Goal: Task Accomplishment & Management: Complete application form

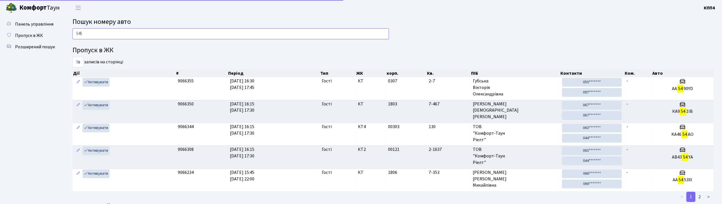
type input "5459"
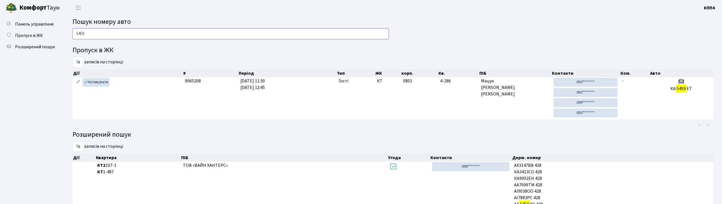
click at [242, 32] on input "5459" at bounding box center [231, 33] width 316 height 11
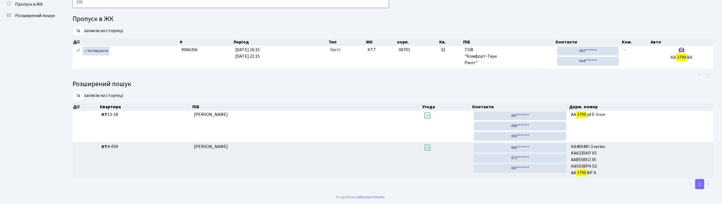
scroll to position [31, 0]
type input "3"
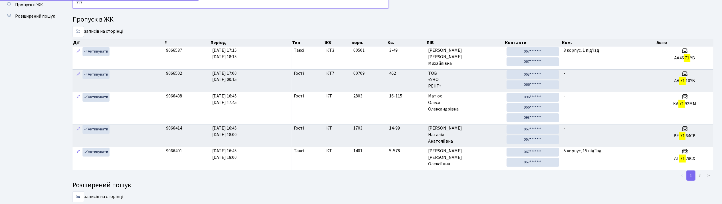
type input "7177"
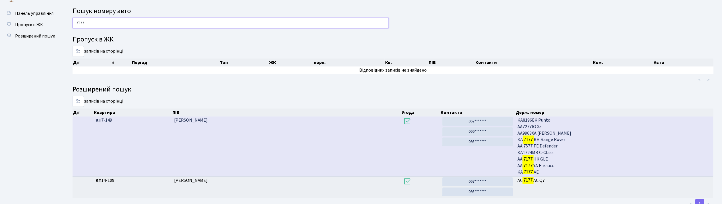
scroll to position [0, 0]
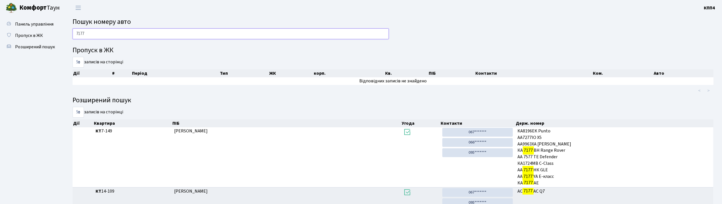
click at [248, 35] on input "7177" at bounding box center [231, 33] width 316 height 11
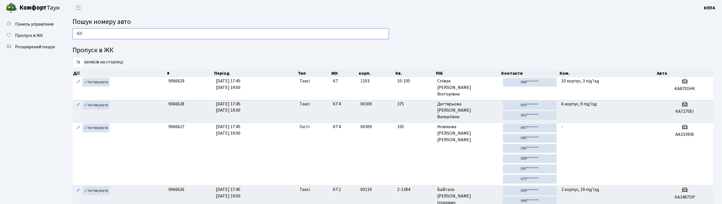
type input "4200"
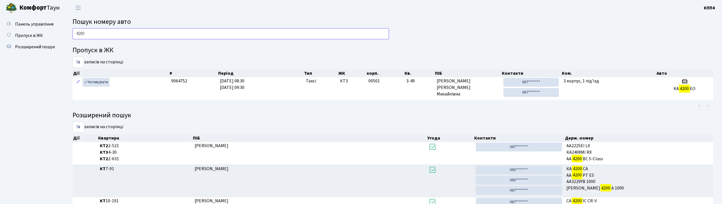
click at [250, 36] on input "4200" at bounding box center [231, 33] width 316 height 11
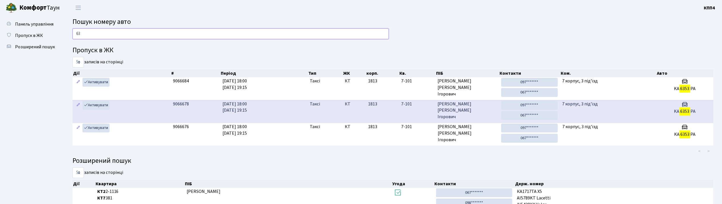
type input "6"
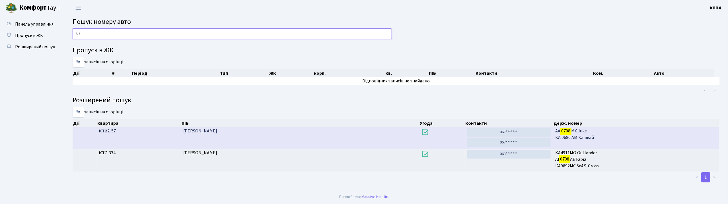
type input "0"
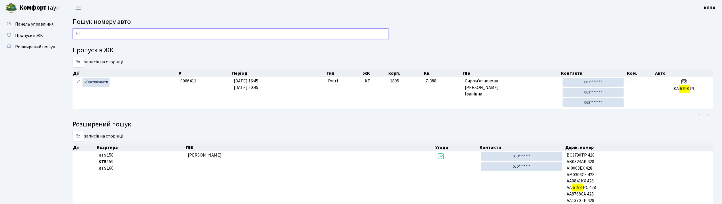
type input "6"
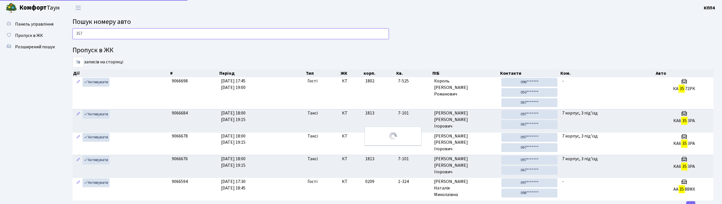
type input "3572"
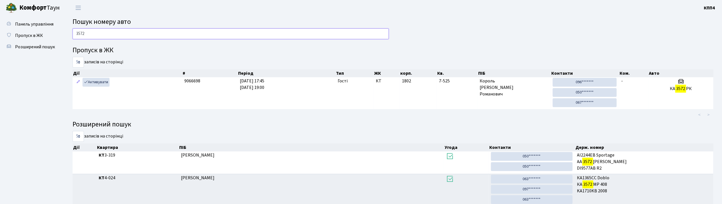
click at [151, 29] on input "3572" at bounding box center [231, 33] width 316 height 11
click at [159, 34] on input "3572" at bounding box center [231, 33] width 316 height 11
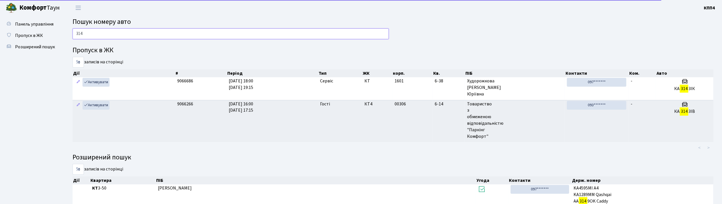
type input "3143"
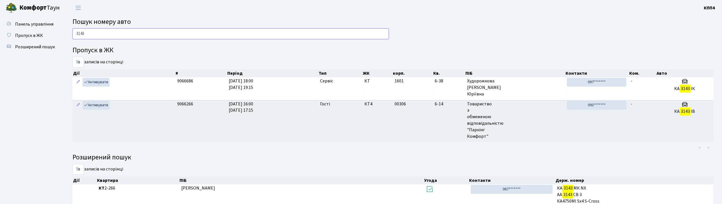
click at [145, 31] on input "3143" at bounding box center [231, 33] width 316 height 11
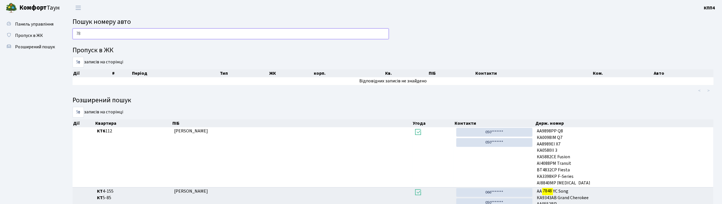
type input "7"
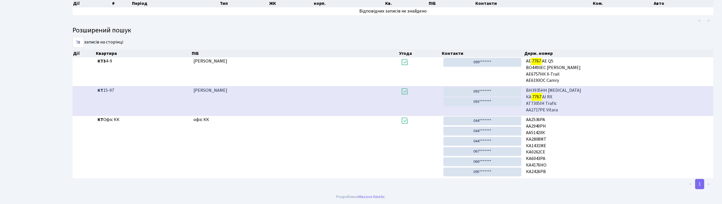
scroll to position [31, 0]
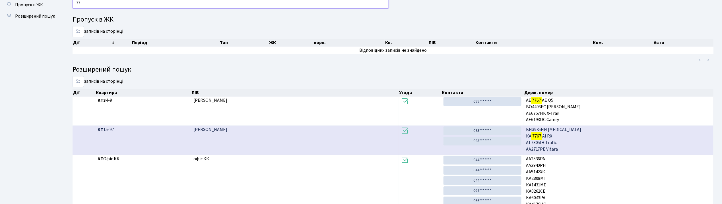
type input "7"
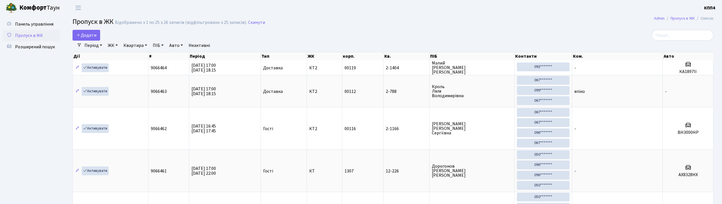
select select "25"
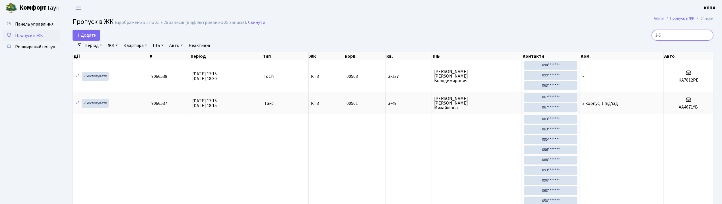
type input "3-54"
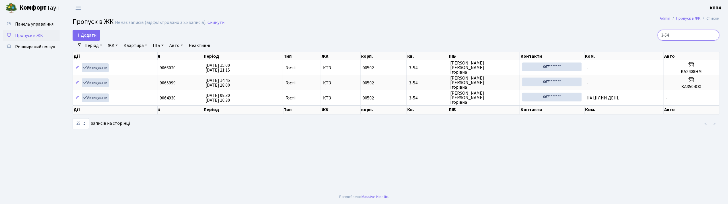
click at [712, 36] on input "3-54" at bounding box center [688, 35] width 62 height 11
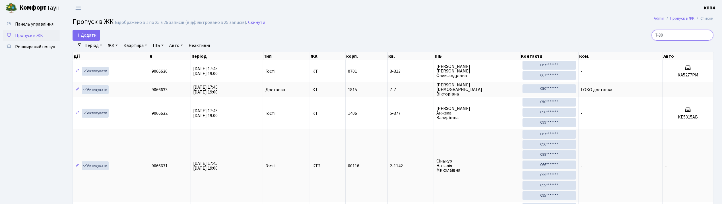
type input "7-300"
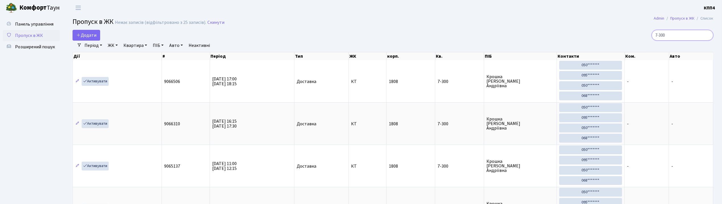
click at [706, 36] on input "7-300" at bounding box center [683, 35] width 62 height 11
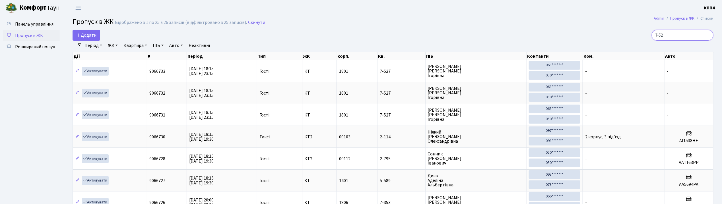
type input "7-527"
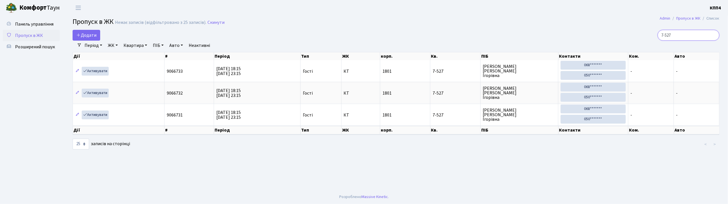
click at [712, 36] on input "7-527" at bounding box center [688, 35] width 62 height 11
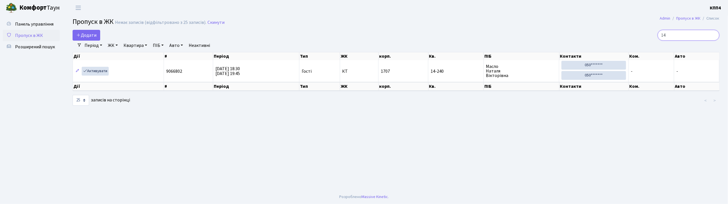
type input "1"
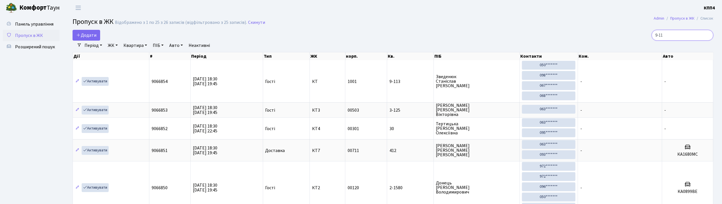
type input "9-113"
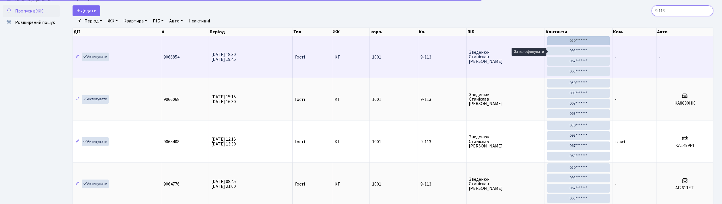
scroll to position [38, 0]
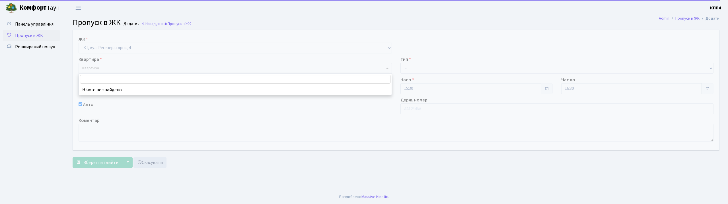
select select "271"
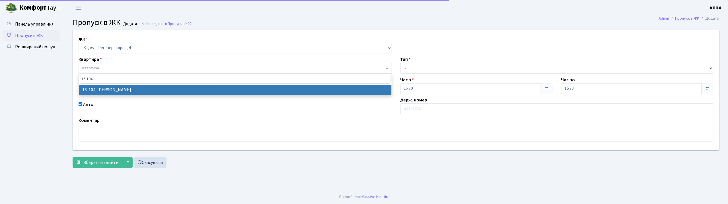
type input "16-104"
select select "8665"
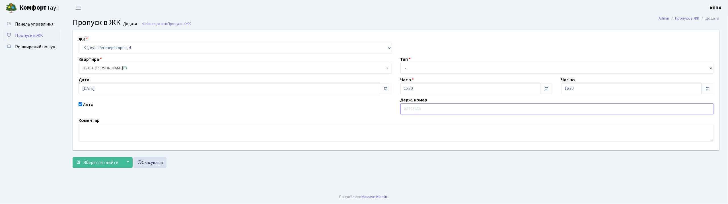
click at [413, 107] on input "text" at bounding box center [556, 109] width 313 height 11
type input "КА6931НХ"
click at [409, 67] on select "- Доставка Таксі Гості Сервіс" at bounding box center [556, 68] width 313 height 11
select select "3"
click at [400, 63] on select "- Доставка Таксі Гості Сервіс" at bounding box center [556, 68] width 313 height 11
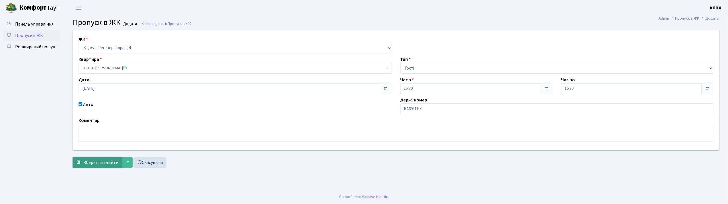
click at [112, 164] on span "Зберегти і вийти" at bounding box center [100, 163] width 35 height 6
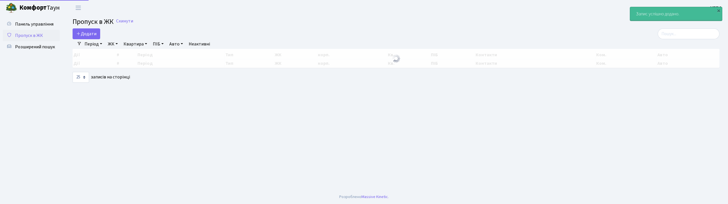
select select "25"
click at [81, 35] on span "Додати" at bounding box center [86, 34] width 20 height 6
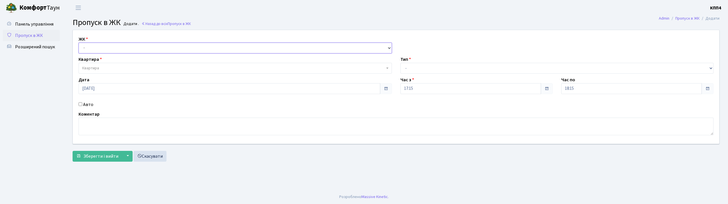
drag, startPoint x: 0, startPoint y: 0, endPoint x: 99, endPoint y: 53, distance: 112.4
click at [94, 49] on select "- КТ, вул. Регенераторна, 4 КТ2, просп. [STREET_ADDRESS] [STREET_ADDRESS] [PERS…" at bounding box center [235, 48] width 313 height 11
select select "271"
click at [79, 43] on select "- КТ, вул. Регенераторна, 4 КТ2, просп. [STREET_ADDRESS] [STREET_ADDRESS] [PERS…" at bounding box center [235, 48] width 313 height 11
select select
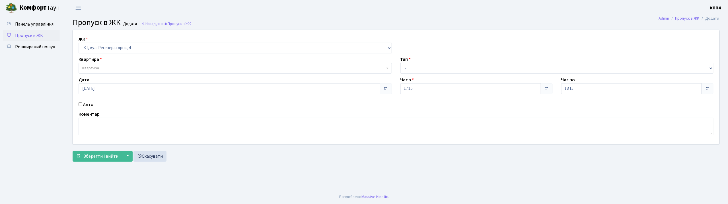
click at [88, 101] on div "ЖК - КТ, вул. Регенераторна, 4 КТ2, просп. [STREET_ADDRESS] [STREET_ADDRESS] [P…" at bounding box center [396, 87] width 655 height 114
drag, startPoint x: 90, startPoint y: 104, endPoint x: 98, endPoint y: 91, distance: 14.7
click at [91, 104] on label "Авто" at bounding box center [88, 104] width 10 height 7
click at [82, 104] on input "Авто" at bounding box center [81, 104] width 4 height 4
checkbox input "true"
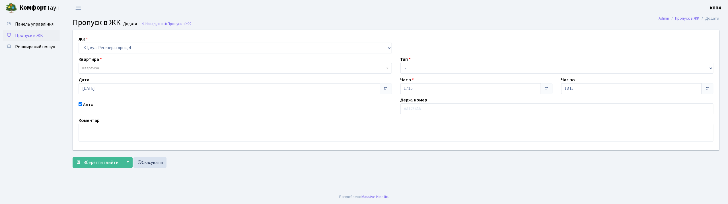
click at [103, 66] on span "Квартира" at bounding box center [233, 68] width 302 height 6
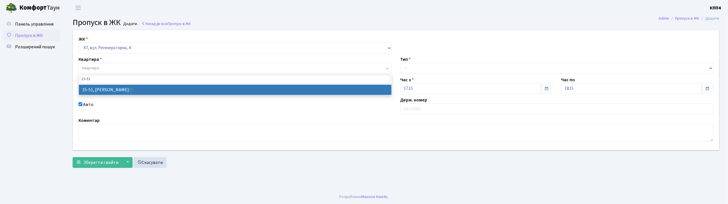
type input "15-51"
select select "8826"
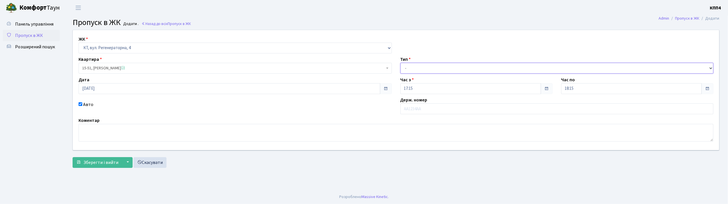
click at [426, 73] on select "- Доставка Таксі Гості Сервіс" at bounding box center [556, 68] width 313 height 11
click at [400, 63] on select "- Доставка Таксі Гості Сервіс" at bounding box center [556, 68] width 313 height 11
click at [413, 108] on input "text" at bounding box center [556, 109] width 313 height 11
click at [408, 72] on select "- Доставка Таксі Гості Сервіс" at bounding box center [556, 68] width 313 height 11
select select "2"
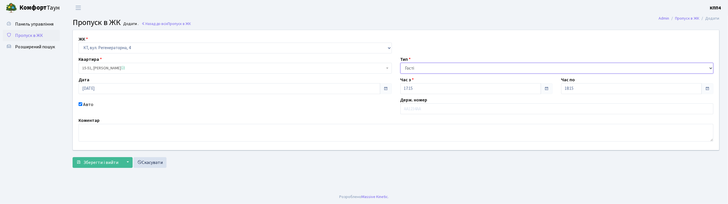
click at [400, 63] on select "- Доставка Таксі Гості Сервіс" at bounding box center [556, 68] width 313 height 11
click at [417, 110] on input "text" at bounding box center [556, 109] width 313 height 11
type input "КА1827РН"
click at [101, 162] on span "Зберегти і вийти" at bounding box center [100, 163] width 35 height 6
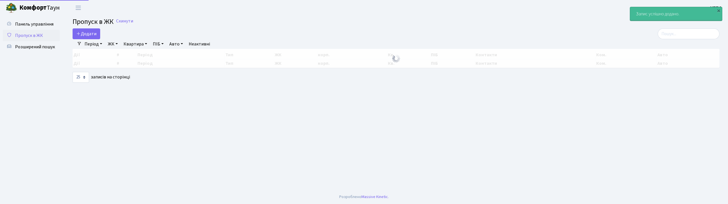
select select "25"
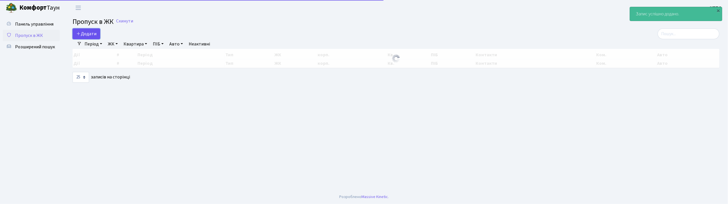
click at [96, 35] on span "Додати" at bounding box center [86, 34] width 20 height 6
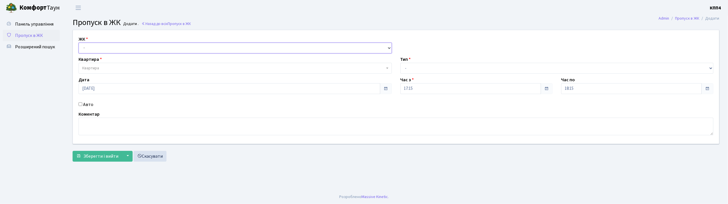
click at [90, 48] on select "- КТ, вул. Регенераторна, 4 КТ2, просп. [STREET_ADDRESS] [STREET_ADDRESS] [PERS…" at bounding box center [235, 48] width 313 height 11
select select "295"
click at [79, 43] on select "- КТ, вул. Регенераторна, 4 КТ2, просп. [STREET_ADDRESS] [STREET_ADDRESS] [PERS…" at bounding box center [235, 48] width 313 height 11
select select
click at [108, 54] on div "ЖК - КТ, вул. Регенераторна, 4 КТ2, просп. [STREET_ADDRESS] [STREET_ADDRESS] [P…" at bounding box center [396, 87] width 655 height 114
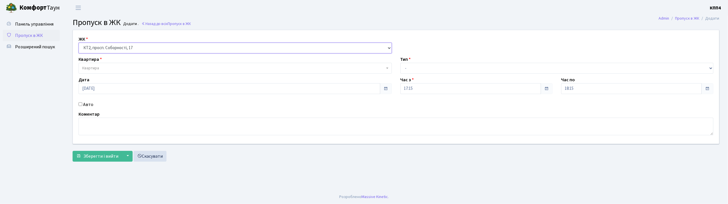
click at [112, 48] on select "- КТ, вул. Регенераторна, 4 КТ2, просп. [STREET_ADDRESS] [STREET_ADDRESS] [PERS…" at bounding box center [235, 48] width 313 height 11
select select "271"
click at [79, 43] on select "- КТ, вул. Регенераторна, 4 КТ2, просп. [STREET_ADDRESS] [STREET_ADDRESS] [PERS…" at bounding box center [235, 48] width 313 height 11
select select
click at [89, 106] on label "Авто" at bounding box center [88, 104] width 10 height 7
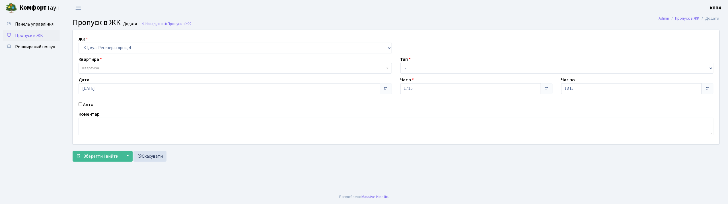
click at [82, 106] on input "Авто" at bounding box center [81, 104] width 4 height 4
checkbox input "true"
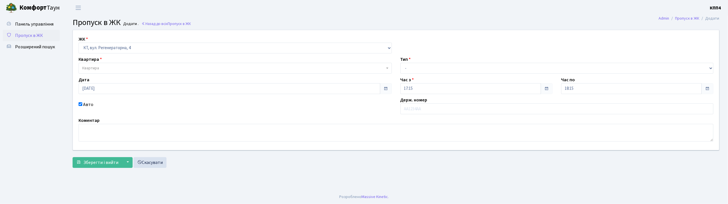
click at [114, 68] on span "Квартира" at bounding box center [233, 68] width 302 height 6
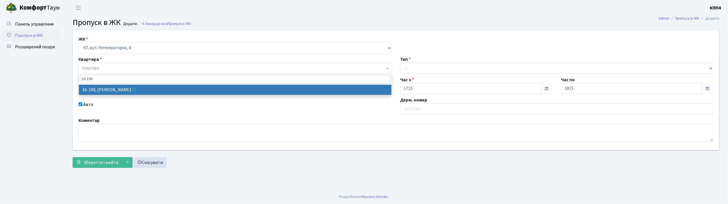
type input "16-100"
select select "8661"
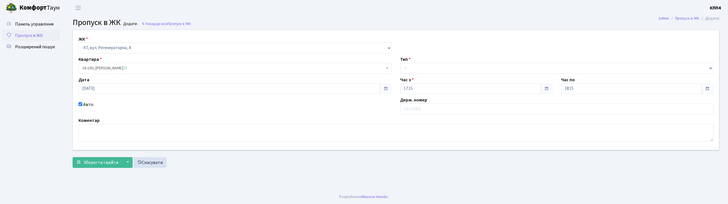
click at [422, 63] on div "Тип - Доставка Таксі Гості Сервіс" at bounding box center [557, 65] width 322 height 18
click at [425, 69] on select "- Доставка Таксі Гості Сервіс" at bounding box center [556, 68] width 313 height 11
select select "3"
click at [400, 63] on select "- Доставка Таксі Гості Сервіс" at bounding box center [556, 68] width 313 height 11
click at [414, 109] on input "text" at bounding box center [556, 109] width 313 height 11
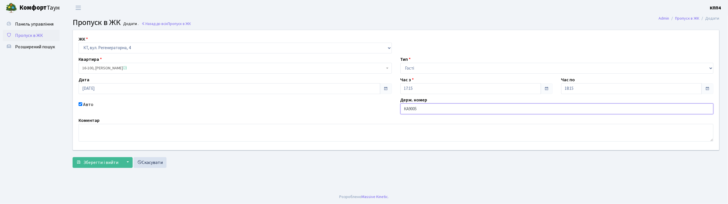
type input "КА9005МЕ"
click at [108, 166] on button "Зберегти і вийти" at bounding box center [98, 162] width 50 height 11
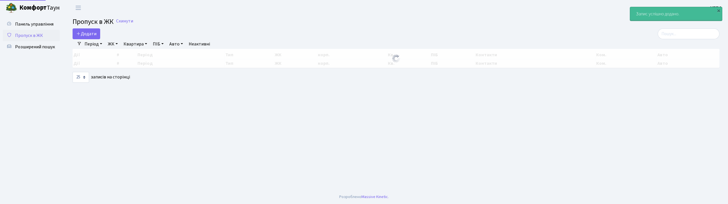
select select "25"
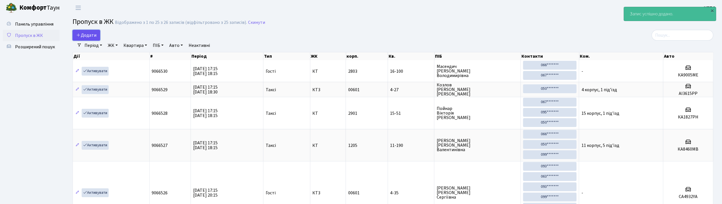
click at [95, 33] on span "Додати" at bounding box center [86, 35] width 20 height 6
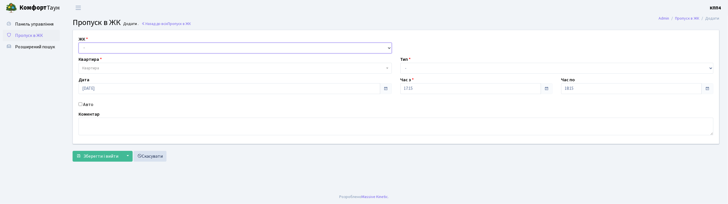
drag, startPoint x: 90, startPoint y: 48, endPoint x: 92, endPoint y: 52, distance: 3.8
click at [90, 48] on select "- КТ, вул. Регенераторна, 4 КТ2, просп. [STREET_ADDRESS] [STREET_ADDRESS] [PERS…" at bounding box center [235, 48] width 313 height 11
select select "271"
click at [79, 43] on select "- КТ, вул. Регенераторна, 4 КТ2, просп. [STREET_ADDRESS] [STREET_ADDRESS] [PERS…" at bounding box center [235, 48] width 313 height 11
select select
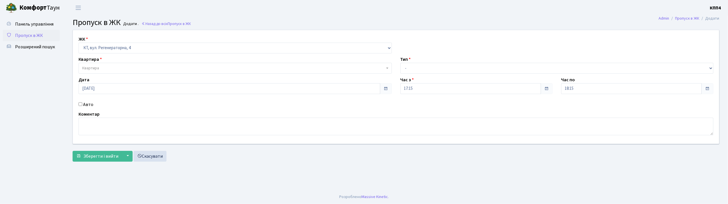
click at [87, 107] on label "Авто" at bounding box center [88, 104] width 10 height 7
click at [82, 106] on input "Авто" at bounding box center [81, 104] width 4 height 4
checkbox input "true"
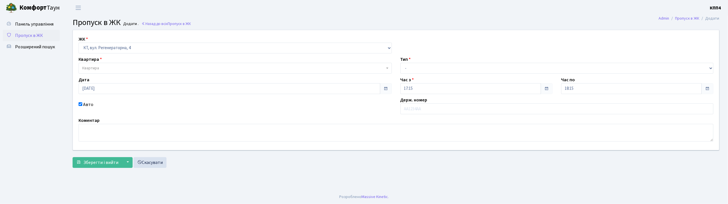
click at [113, 68] on span "Квартира" at bounding box center [233, 68] width 302 height 6
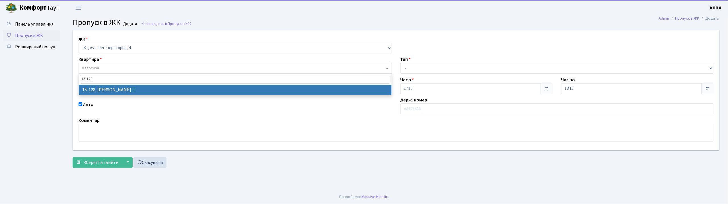
type input "15-128"
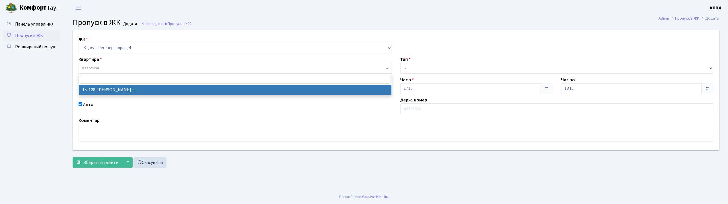
select select "8903"
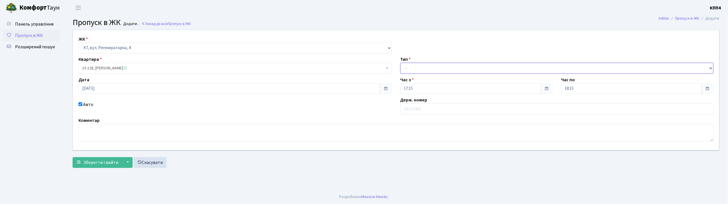
click at [417, 68] on select "- Доставка Таксі Гості Сервіс" at bounding box center [556, 68] width 313 height 11
select select "2"
click at [400, 63] on select "- Доставка Таксі Гості Сервіс" at bounding box center [556, 68] width 313 height 11
click at [410, 108] on input "text" at bounding box center [556, 109] width 313 height 11
type input "КА2117АЕ"
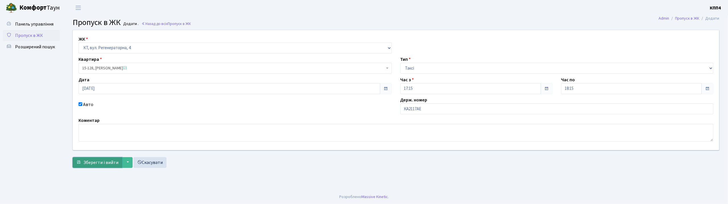
click at [111, 166] on button "Зберегти і вийти" at bounding box center [98, 162] width 50 height 11
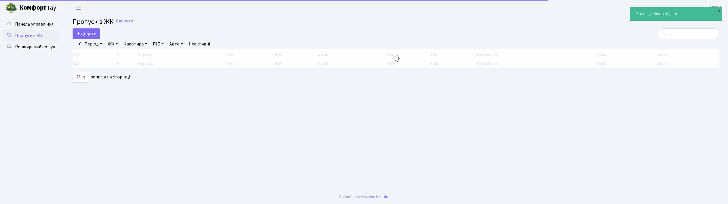
select select "25"
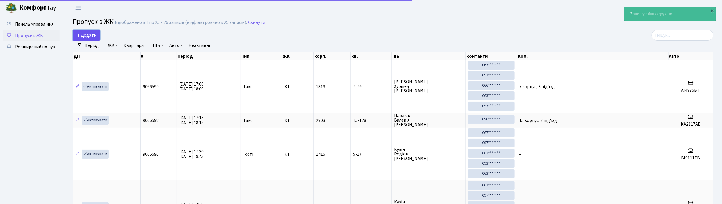
click at [98, 38] on link "Додати" at bounding box center [87, 35] width 28 height 11
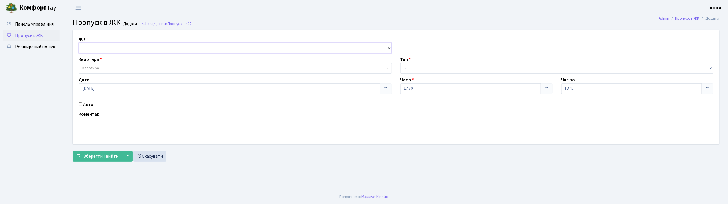
drag, startPoint x: 98, startPoint y: 48, endPoint x: 99, endPoint y: 53, distance: 4.7
click at [98, 48] on select "- КТ, вул. Регенераторна, 4 КТ2, просп. Соборності, 17 КТ3, вул. Березнева, 16 …" at bounding box center [235, 48] width 313 height 11
select select "271"
click at [79, 43] on select "- КТ, вул. Регенераторна, 4 КТ2, просп. Соборності, 17 КТ3, вул. Березнева, 16 …" at bounding box center [235, 48] width 313 height 11
select select
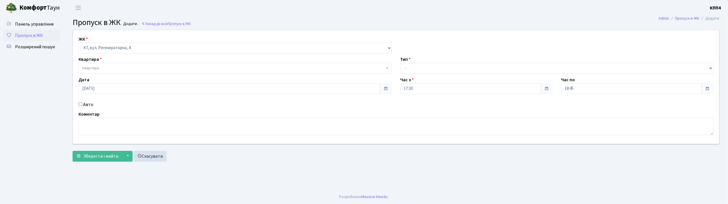
click at [89, 106] on label "Авто" at bounding box center [88, 104] width 10 height 7
click at [82, 106] on input "Авто" at bounding box center [81, 104] width 4 height 4
checkbox input "true"
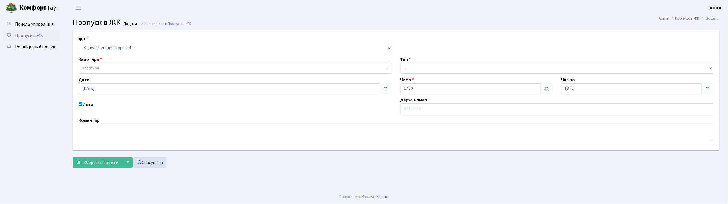
click at [108, 70] on span "Квартира" at bounding box center [233, 68] width 302 height 6
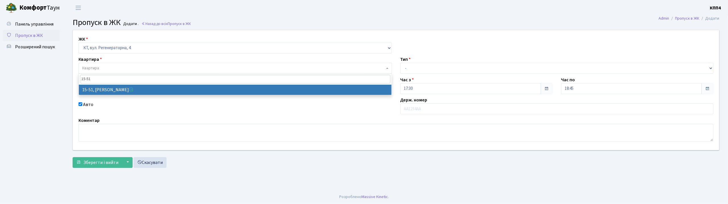
type input "15-51"
select select "8826"
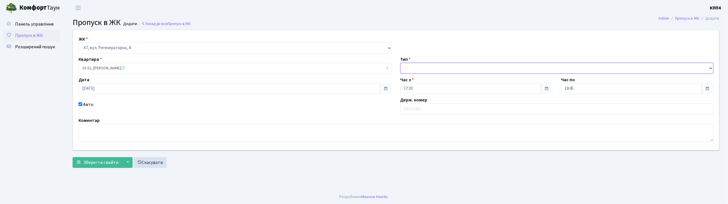
click at [420, 71] on select "- Доставка Таксі Гості Сервіс" at bounding box center [556, 68] width 313 height 11
click at [400, 63] on select "- Доставка Таксі Гості Сервіс" at bounding box center [556, 68] width 313 height 11
click at [414, 106] on input "text" at bounding box center [556, 109] width 313 height 11
drag, startPoint x: 413, startPoint y: 69, endPoint x: 415, endPoint y: 73, distance: 3.9
click at [413, 69] on select "- Доставка Таксі Гості Сервіс" at bounding box center [556, 68] width 313 height 11
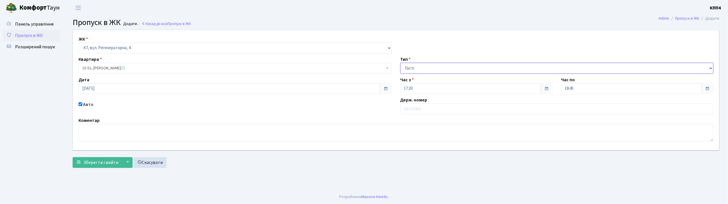
select select "1"
click at [400, 63] on select "- Доставка Таксі Гості Сервіс" at bounding box center [556, 68] width 313 height 11
click at [405, 112] on input "text" at bounding box center [556, 109] width 313 height 11
type input "КА2685НМ"
click at [100, 163] on span "Зберегти і вийти" at bounding box center [100, 163] width 35 height 6
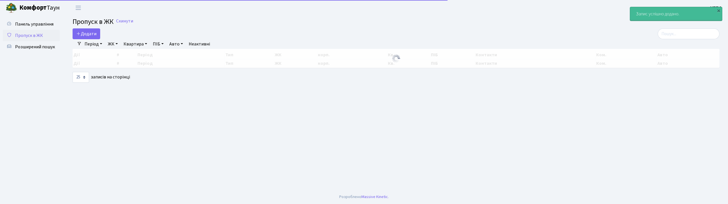
select select "25"
click at [87, 30] on link "Додати" at bounding box center [87, 33] width 28 height 11
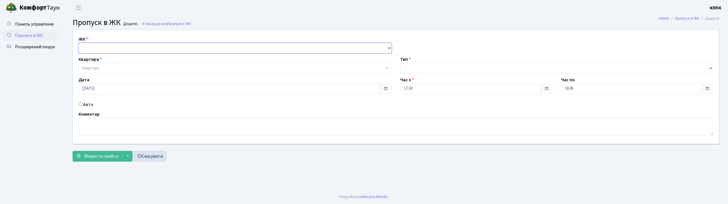
drag, startPoint x: 0, startPoint y: 0, endPoint x: 92, endPoint y: 47, distance: 102.8
click at [90, 44] on select "- КТ, вул. Регенераторна, 4 КТ2, просп. [STREET_ADDRESS] [STREET_ADDRESS] [PERS…" at bounding box center [235, 48] width 313 height 11
select select "271"
click at [79, 43] on select "- КТ, вул. Регенераторна, 4 КТ2, просп. [STREET_ADDRESS] [STREET_ADDRESS] [PERS…" at bounding box center [235, 48] width 313 height 11
select select
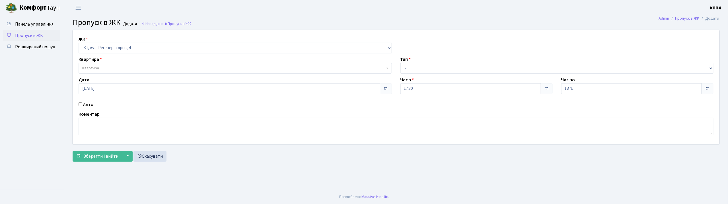
drag, startPoint x: 86, startPoint y: 107, endPoint x: 86, endPoint y: 102, distance: 4.8
click at [86, 108] on label "Авто" at bounding box center [88, 104] width 10 height 7
click at [82, 106] on input "Авто" at bounding box center [81, 104] width 4 height 4
checkbox input "true"
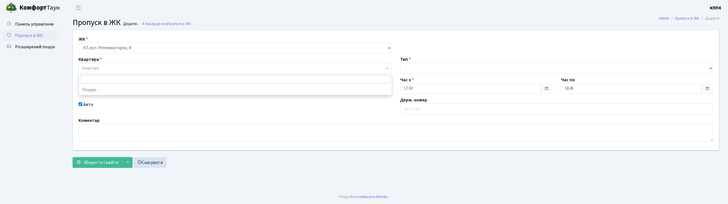
click at [97, 64] on span "Квартира" at bounding box center [235, 68] width 313 height 11
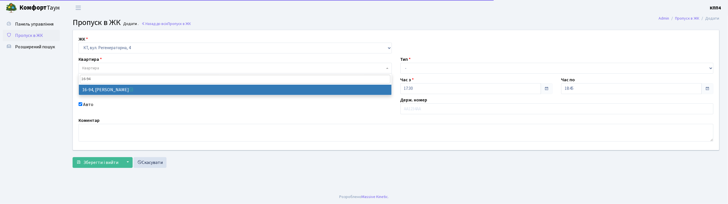
type input "16-94"
select select "8655"
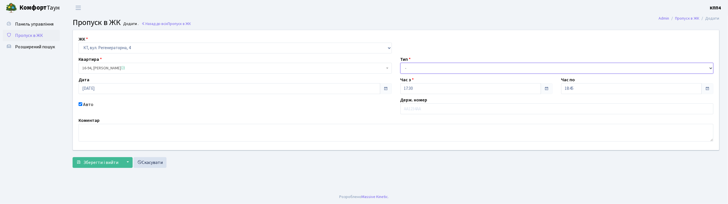
click at [414, 67] on select "- Доставка Таксі Гості Сервіс" at bounding box center [556, 68] width 313 height 11
click at [400, 63] on select "- Доставка Таксі Гості Сервіс" at bounding box center [556, 68] width 313 height 11
drag, startPoint x: 404, startPoint y: 69, endPoint x: 406, endPoint y: 73, distance: 4.5
click at [406, 73] on select "- Доставка Таксі Гості Сервіс" at bounding box center [556, 68] width 313 height 11
select select "2"
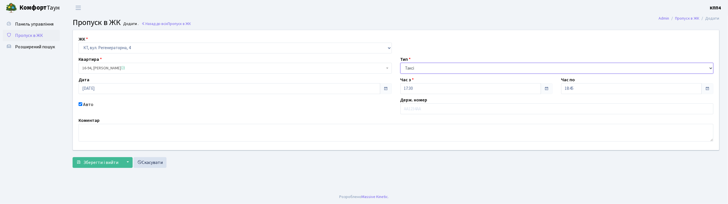
click at [400, 63] on select "- Доставка Таксі Гості Сервіс" at bounding box center [556, 68] width 313 height 11
click at [409, 110] on input "text" at bounding box center [556, 109] width 313 height 11
type input "КА8566ІН"
click at [94, 160] on span "Зберегти і вийти" at bounding box center [100, 163] width 35 height 6
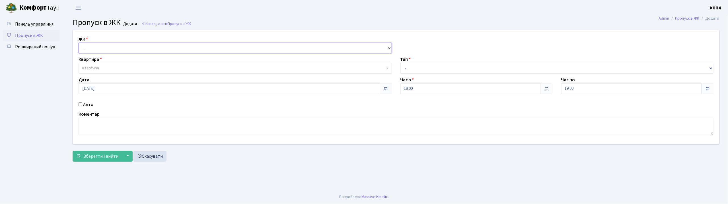
drag, startPoint x: 101, startPoint y: 46, endPoint x: 101, endPoint y: 51, distance: 4.8
click at [101, 46] on select "- КТ, вул. Регенераторна, 4 КТ2, просп. [STREET_ADDRESS] [STREET_ADDRESS] [PERS…" at bounding box center [235, 48] width 313 height 11
select select "271"
click at [79, 43] on select "- КТ, вул. Регенераторна, 4 КТ2, просп. [STREET_ADDRESS] [STREET_ADDRESS] [PERS…" at bounding box center [235, 48] width 313 height 11
select select
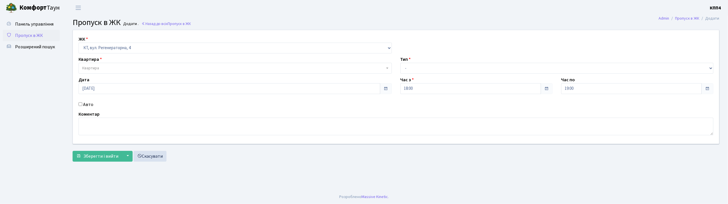
click at [91, 103] on label "Авто" at bounding box center [88, 104] width 10 height 7
click at [82, 103] on input "Авто" at bounding box center [81, 104] width 4 height 4
checkbox input "true"
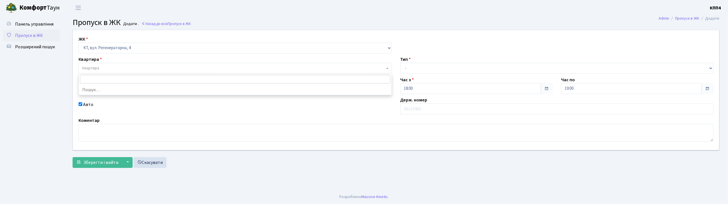
click at [99, 72] on span "Квартира" at bounding box center [235, 68] width 313 height 11
